Goal: Browse casually: Explore the website without a specific task or goal

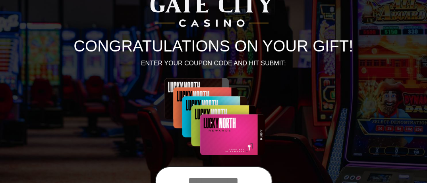
scroll to position [119, 0]
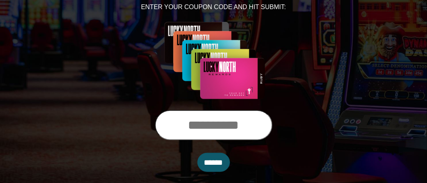
click at [256, 124] on input "text" at bounding box center [214, 125] width 118 height 30
type input "**********"
click at [197, 153] on input "******" at bounding box center [213, 162] width 33 height 19
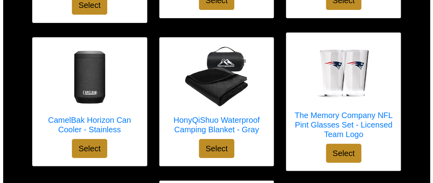
scroll to position [993, 0]
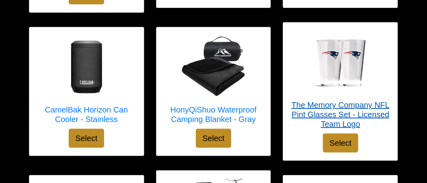
click at [361, 100] on h5 "The Memory Company NFL Pint Glasses Set - Licensed Team Logo" at bounding box center [340, 114] width 98 height 29
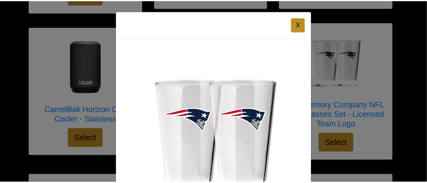
scroll to position [0, 0]
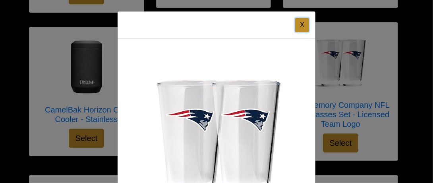
click at [299, 26] on button "X" at bounding box center [302, 25] width 14 height 14
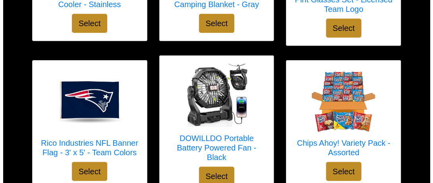
scroll to position [1112, 0]
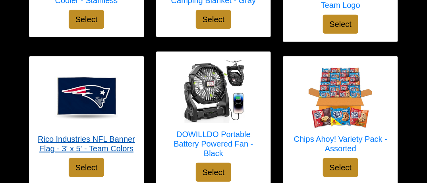
click at [52, 135] on h5 "Rico Industries NFL Banner Flag - 3' x 5' - Team Colors" at bounding box center [86, 144] width 98 height 19
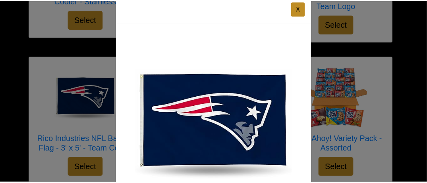
scroll to position [0, 0]
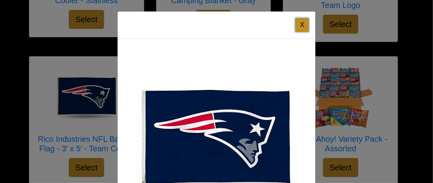
click at [298, 26] on button "X" at bounding box center [302, 25] width 14 height 14
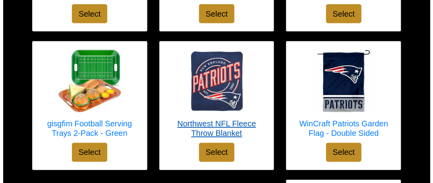
scroll to position [1429, 0]
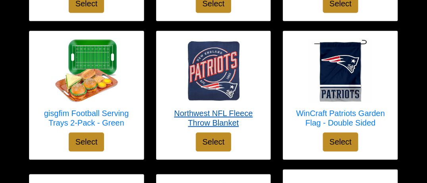
click at [233, 109] on h5 "Northwest NFL Fleece Throw Blanket" at bounding box center [213, 118] width 98 height 19
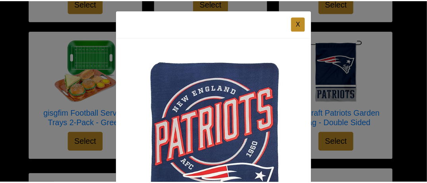
scroll to position [0, 0]
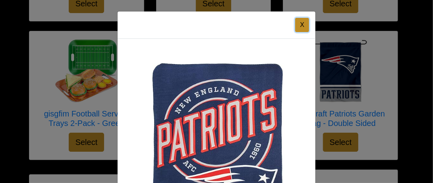
click at [295, 26] on button "X" at bounding box center [302, 25] width 14 height 14
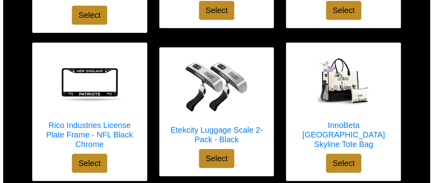
scroll to position [672, 0]
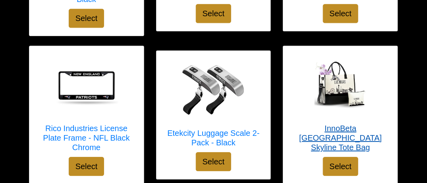
click at [351, 129] on h5 "InnoBeta [GEOGRAPHIC_DATA] Skyline Tote Bag" at bounding box center [340, 138] width 98 height 29
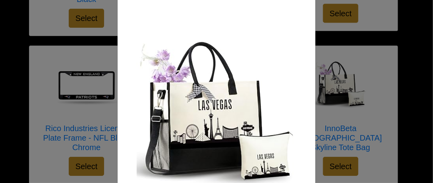
scroll to position [0, 0]
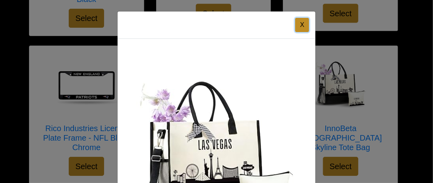
click at [298, 29] on button "X" at bounding box center [302, 25] width 14 height 14
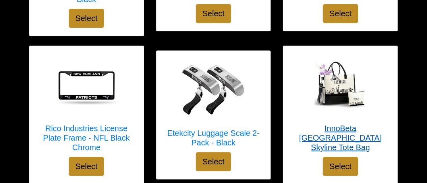
click at [328, 132] on h5 "InnoBeta [GEOGRAPHIC_DATA] Skyline Tote Bag" at bounding box center [340, 138] width 98 height 29
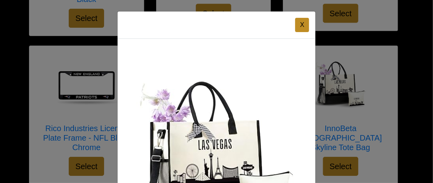
click at [362, 116] on div "X InnoBeta [GEOGRAPHIC_DATA] Skyline Tote Bag InnoBeta [GEOGRAPHIC_DATA] Skylin…" at bounding box center [216, 91] width 433 height 183
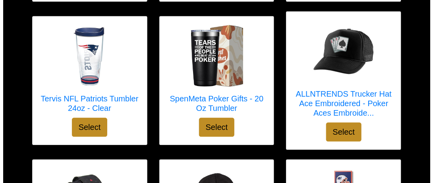
scroll to position [1704, 0]
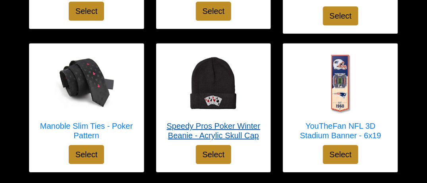
click at [212, 121] on h5 "Speedy Pros Poker Winter Beanie - Acrylic Skull Cap" at bounding box center [213, 130] width 98 height 19
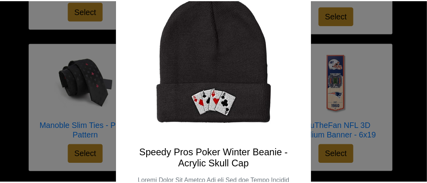
scroll to position [0, 0]
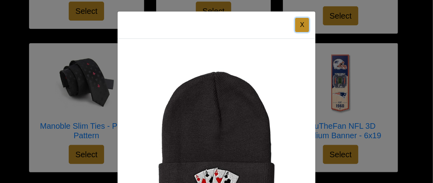
click at [296, 30] on button "X" at bounding box center [302, 25] width 14 height 14
